Goal: Task Accomplishment & Management: Manage account settings

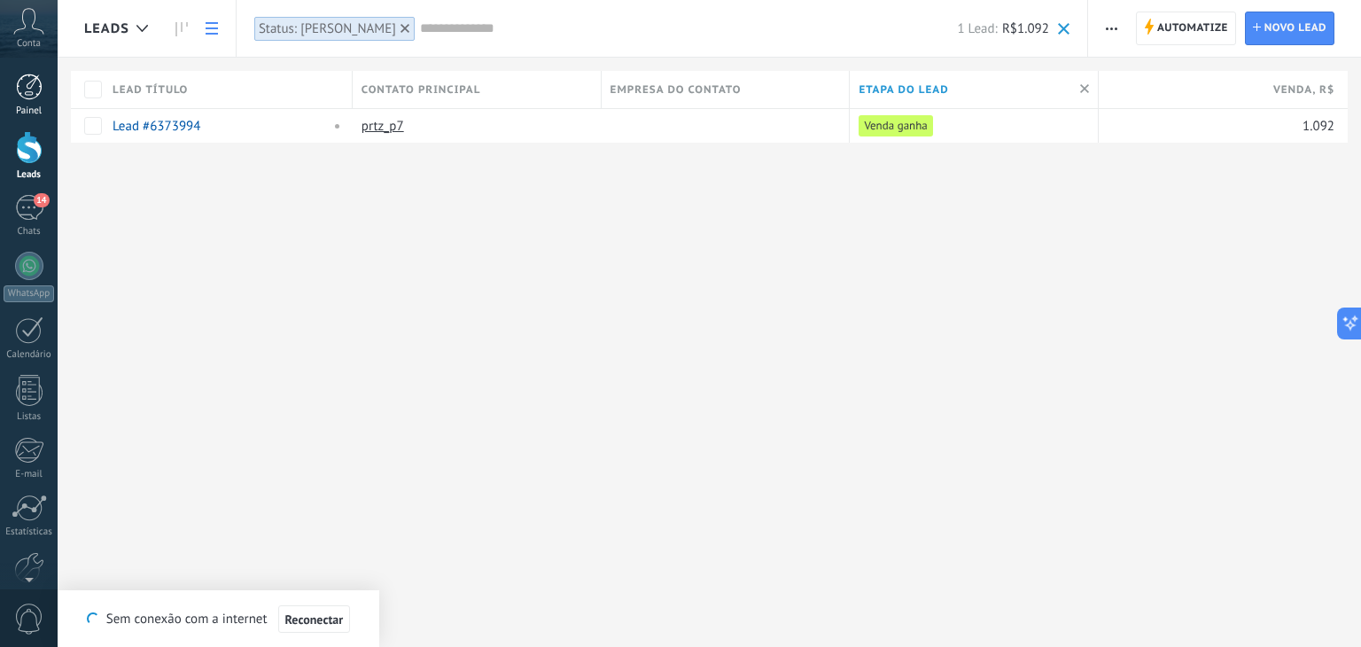
click at [32, 79] on div at bounding box center [29, 87] width 27 height 27
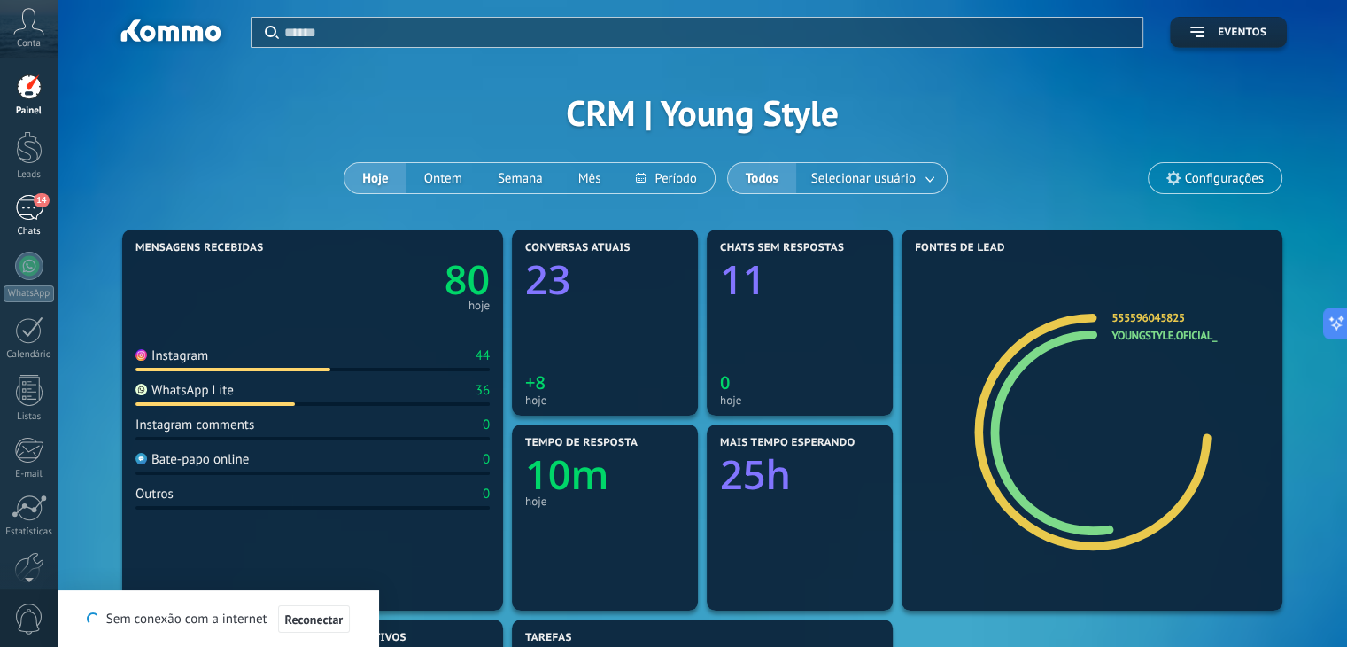
click at [35, 212] on div "14" at bounding box center [29, 208] width 28 height 26
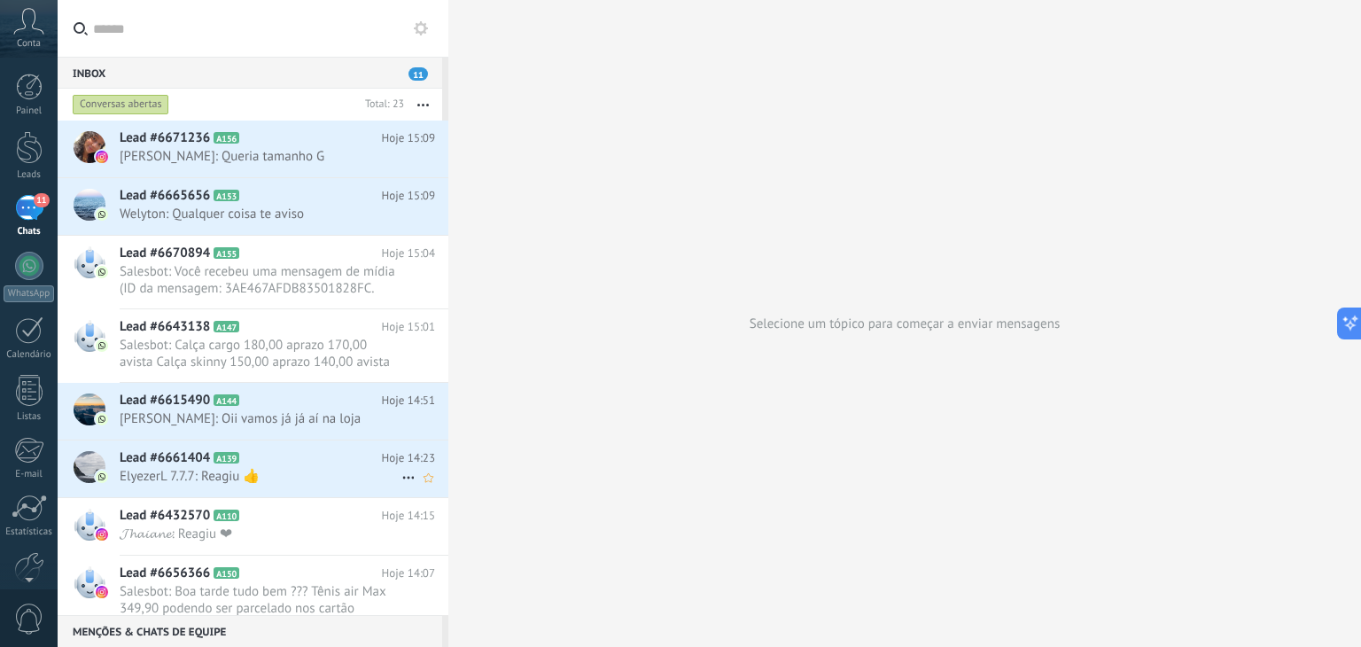
click at [291, 469] on span "ElyezerL 7.7.7: Reagiu 👍" at bounding box center [261, 476] width 282 height 17
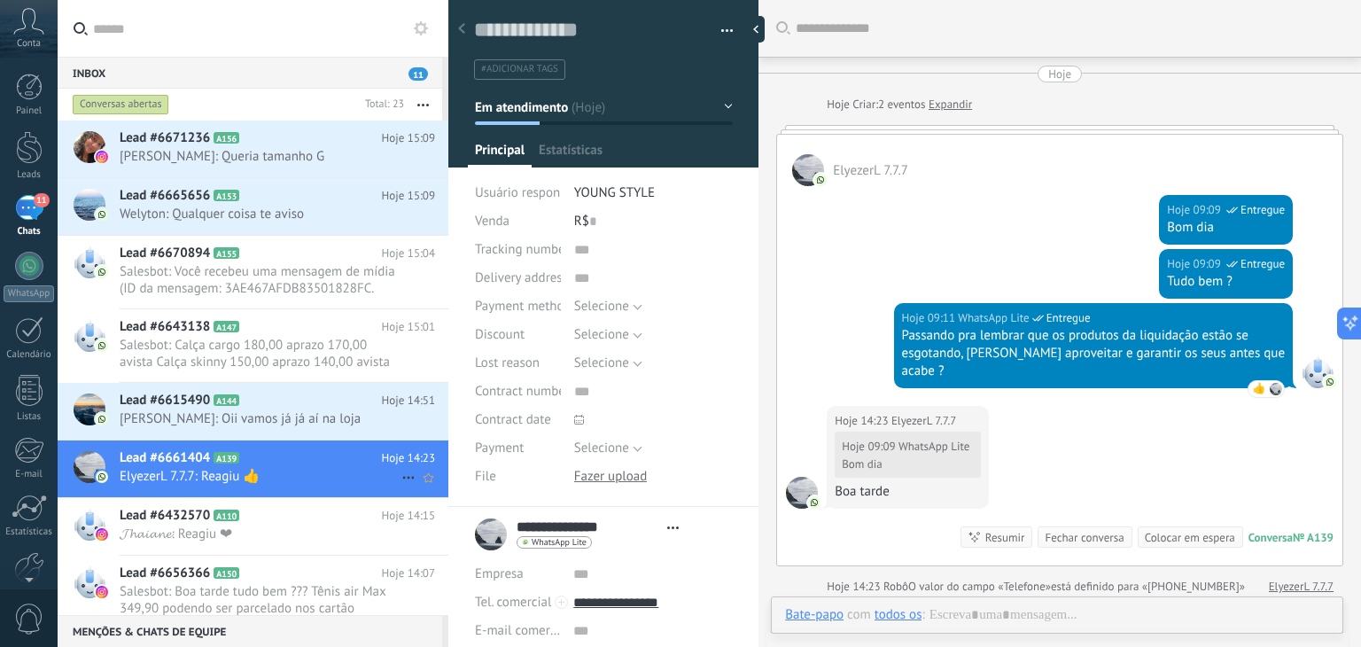
type textarea "**********"
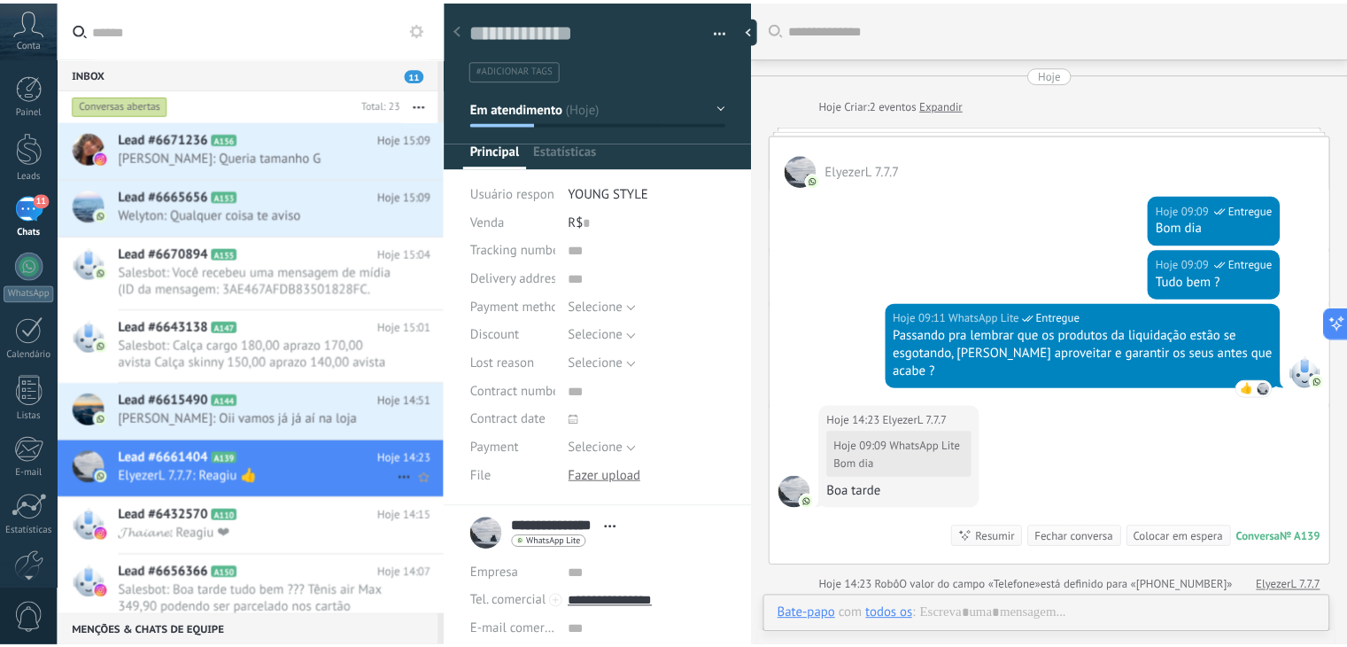
scroll to position [144, 0]
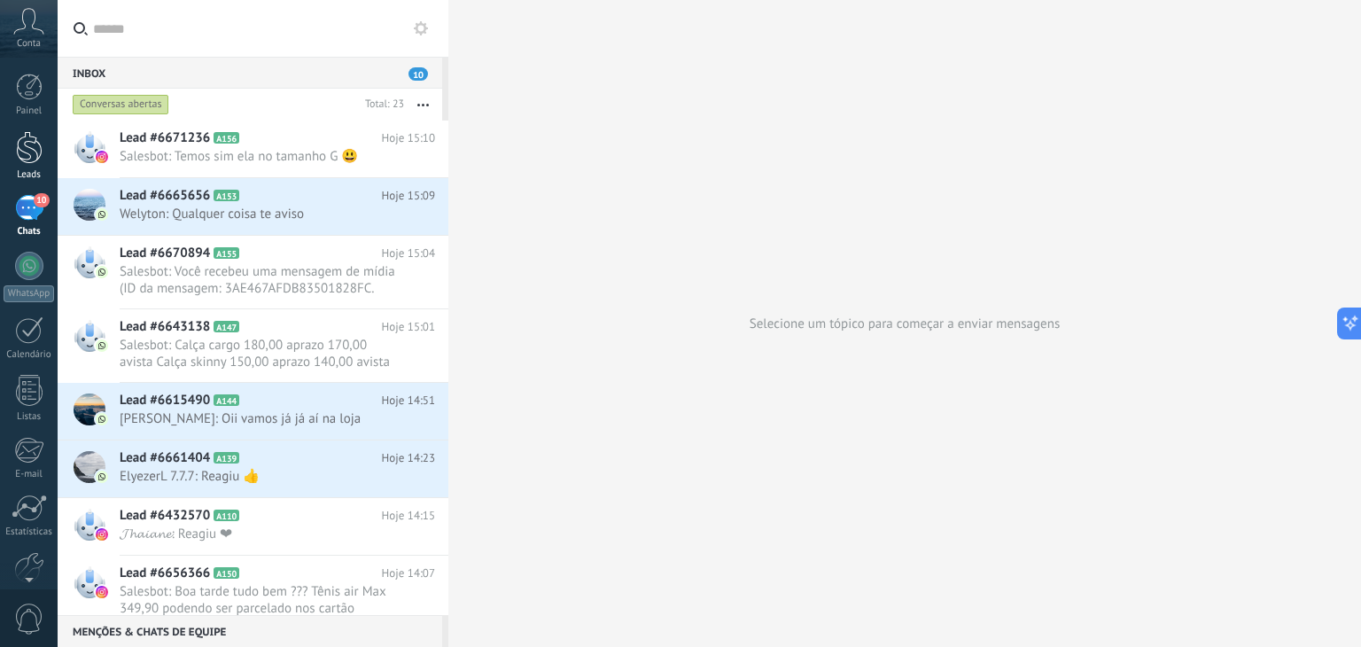
click at [21, 153] on div at bounding box center [29, 147] width 27 height 33
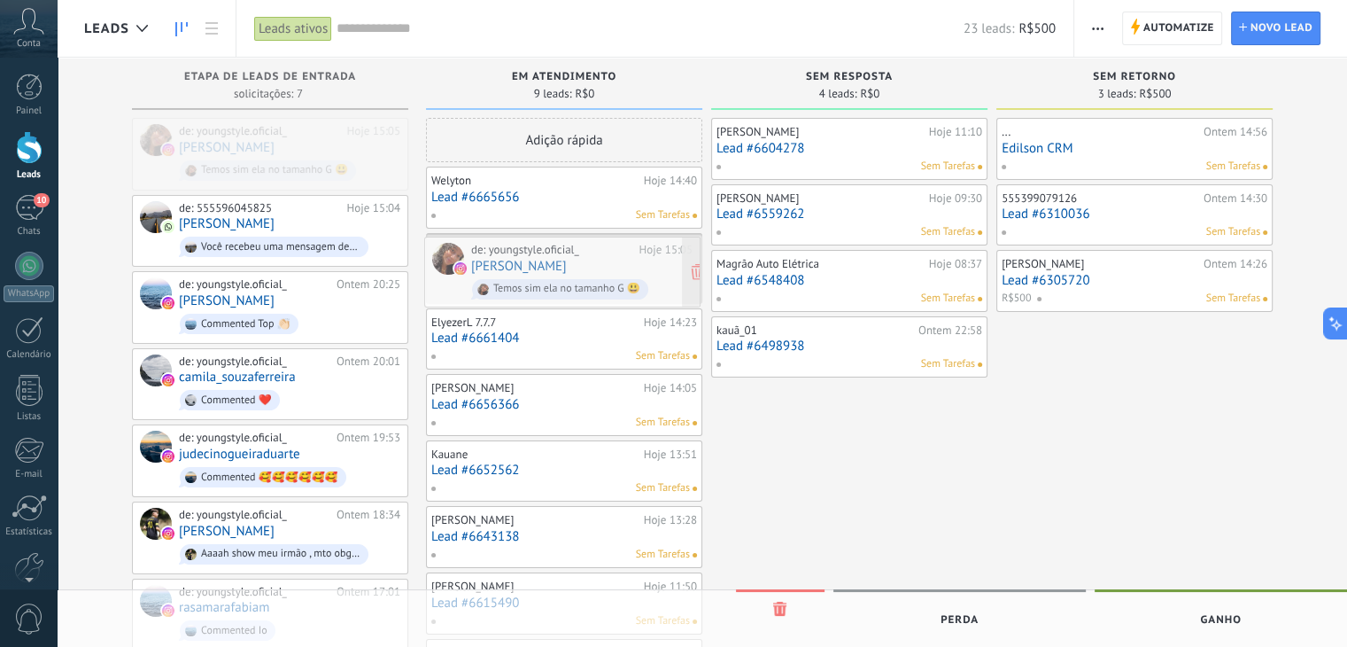
drag, startPoint x: 303, startPoint y: 155, endPoint x: 595, endPoint y: 276, distance: 316.2
